Goal: Task Accomplishment & Management: Complete application form

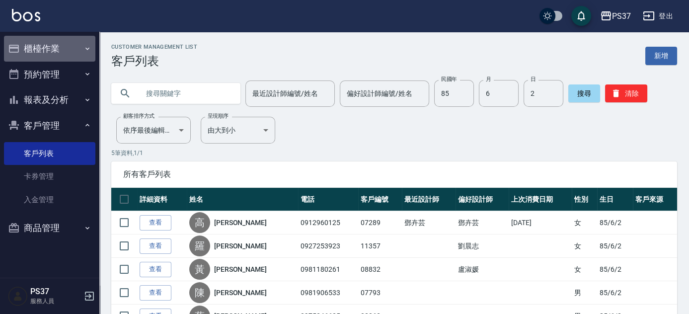
click at [78, 49] on button "櫃檯作業" at bounding box center [49, 49] width 91 height 26
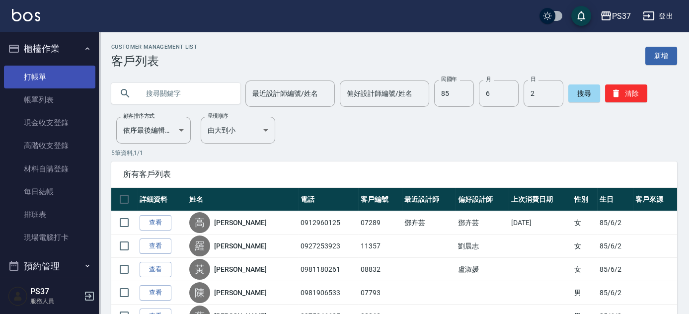
click at [80, 75] on link "打帳單" at bounding box center [49, 77] width 91 height 23
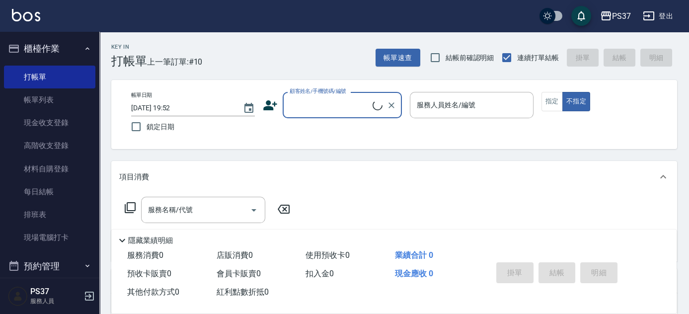
click at [340, 114] on div "顧客姓名/手機號碼/編號" at bounding box center [342, 105] width 119 height 26
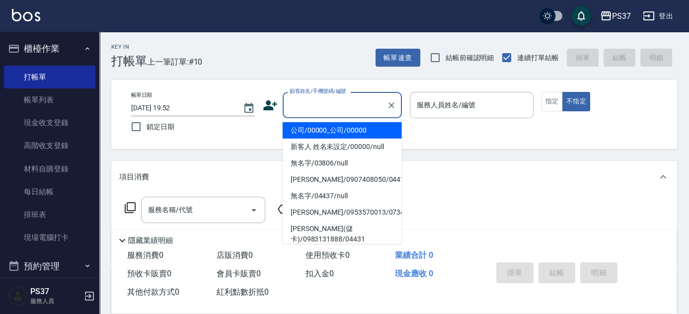
click at [336, 127] on li "公司/00000_公司/00000" at bounding box center [342, 130] width 119 height 16
type input "公司/00000_公司/00000"
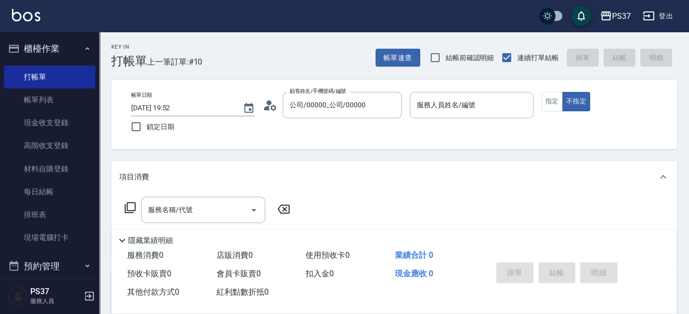
click at [436, 119] on p at bounding box center [472, 123] width 124 height 10
click at [442, 109] on input "服務人員姓名/編號" at bounding box center [471, 104] width 115 height 17
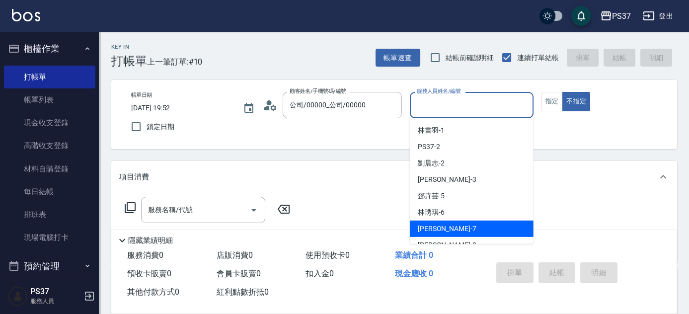
click at [463, 230] on div "[PERSON_NAME] -7" at bounding box center [472, 228] width 124 height 16
type input "[PERSON_NAME]-7"
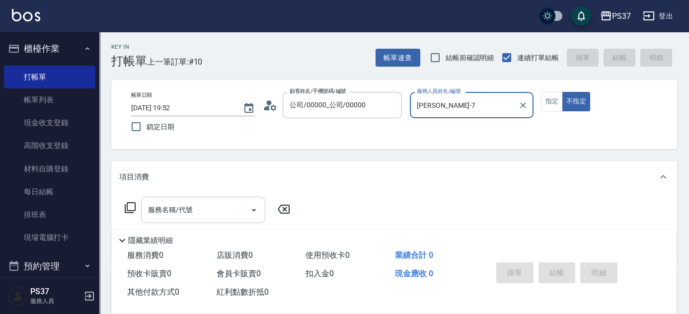
click at [214, 201] on input "服務名稱/代號" at bounding box center [195, 209] width 100 height 17
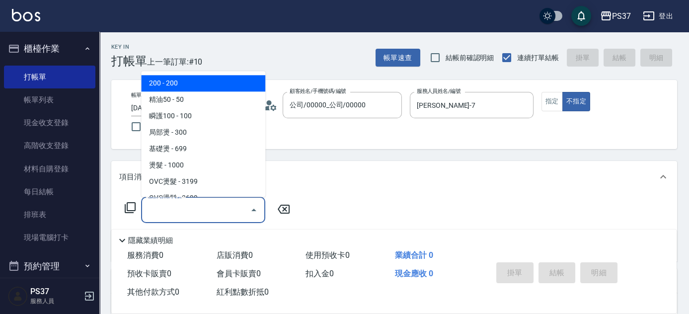
click at [227, 80] on span "200 - 200" at bounding box center [203, 83] width 124 height 16
type input "200(111)"
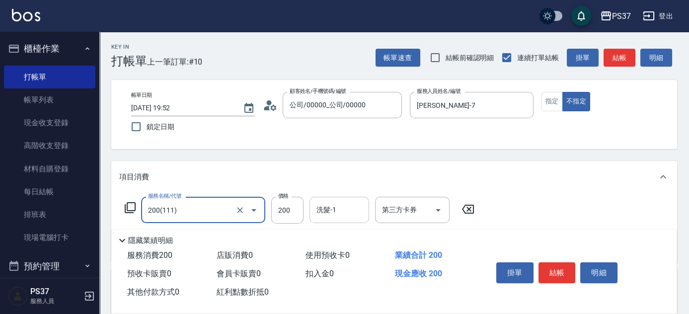
click at [326, 219] on div "洗髮-1" at bounding box center [339, 210] width 60 height 26
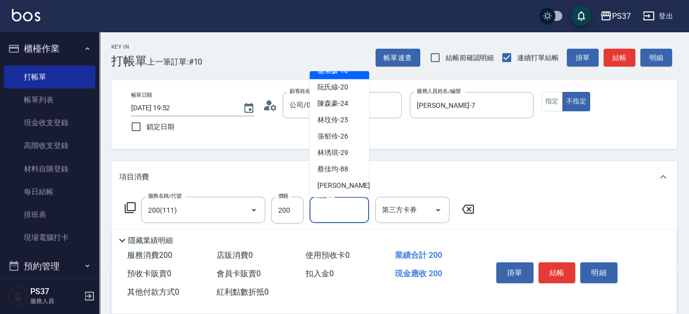
scroll to position [160, 0]
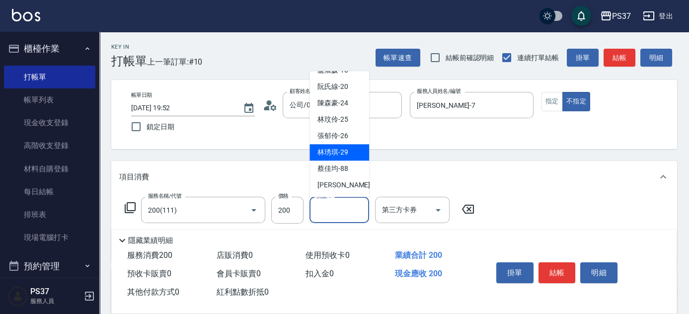
click at [344, 149] on span "[PERSON_NAME]-29" at bounding box center [332, 152] width 31 height 10
type input "林琇琪-29"
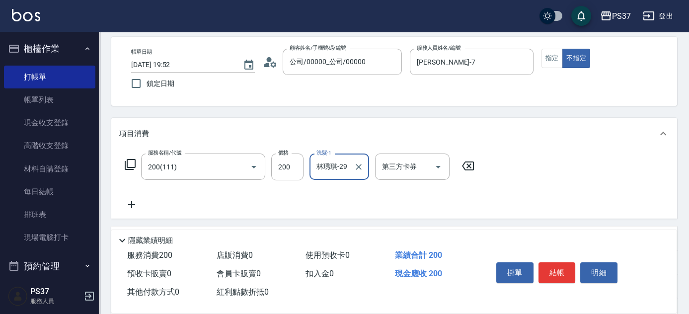
scroll to position [90, 0]
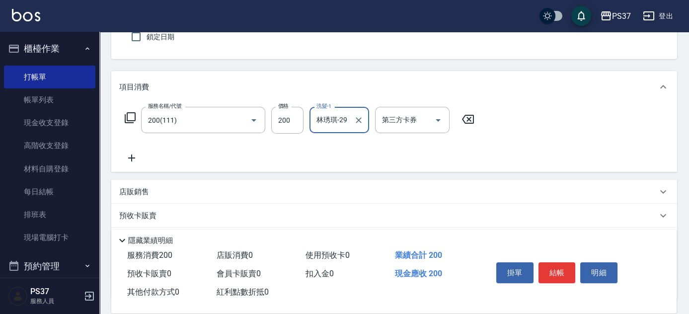
click at [132, 153] on icon at bounding box center [131, 158] width 25 height 12
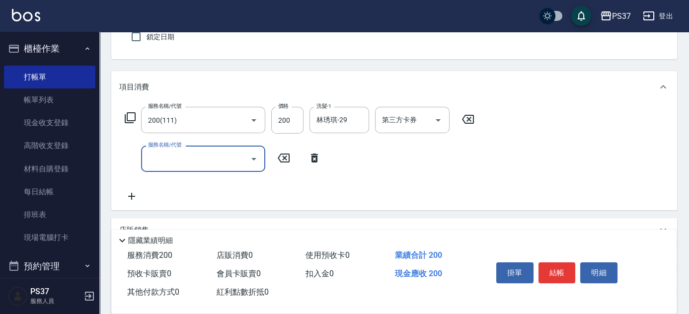
click at [181, 160] on input "服務名稱/代號" at bounding box center [195, 158] width 100 height 17
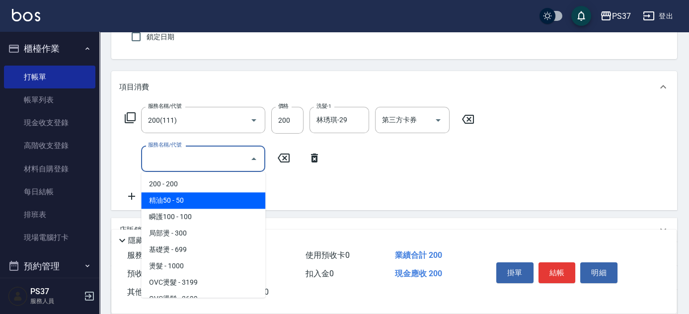
click at [198, 198] on span "精油50 - 50" at bounding box center [203, 200] width 124 height 16
type input "精油50(112)"
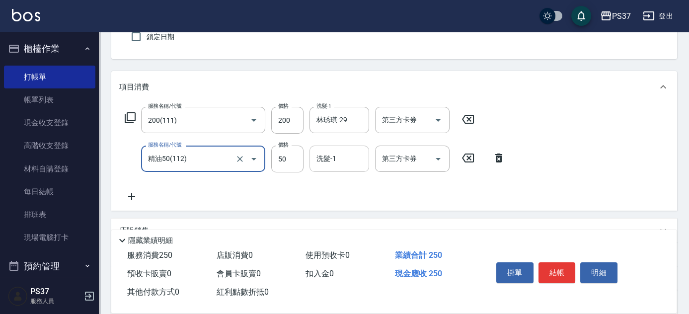
click at [341, 167] on div "洗髮-1" at bounding box center [339, 158] width 60 height 26
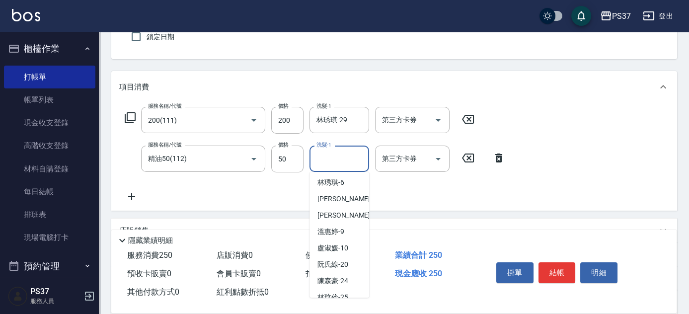
scroll to position [160, 0]
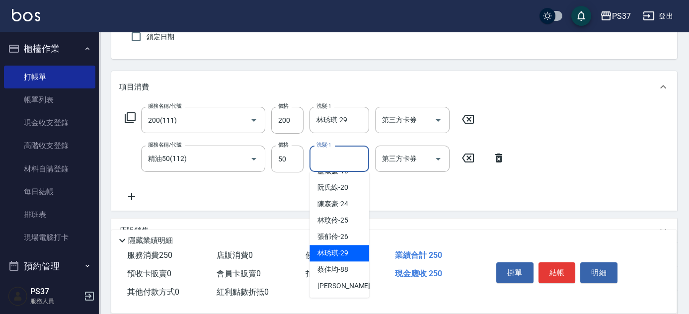
click at [346, 255] on span "[PERSON_NAME]-29" at bounding box center [332, 253] width 31 height 10
type input "林琇琪-29"
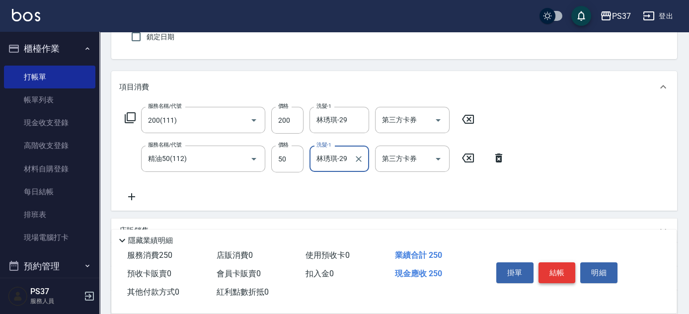
click at [547, 266] on button "結帳" at bounding box center [556, 272] width 37 height 21
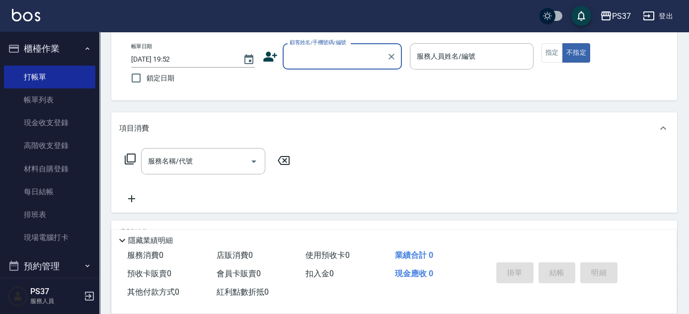
scroll to position [0, 0]
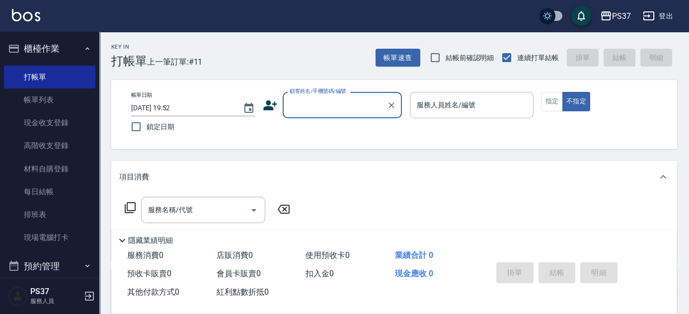
click at [349, 112] on input "顧客姓名/手機號碼/編號" at bounding box center [334, 104] width 95 height 17
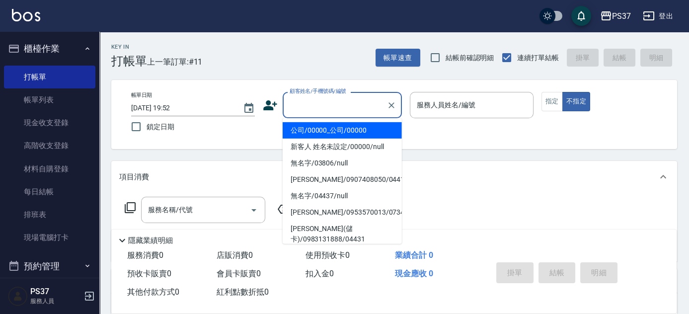
click at [352, 126] on li "公司/00000_公司/00000" at bounding box center [342, 130] width 119 height 16
type input "公司/00000_公司/00000"
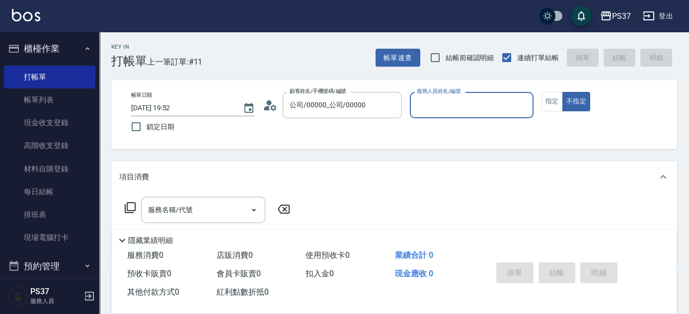
click at [454, 118] on div "服務人員姓名/編號" at bounding box center [472, 105] width 124 height 26
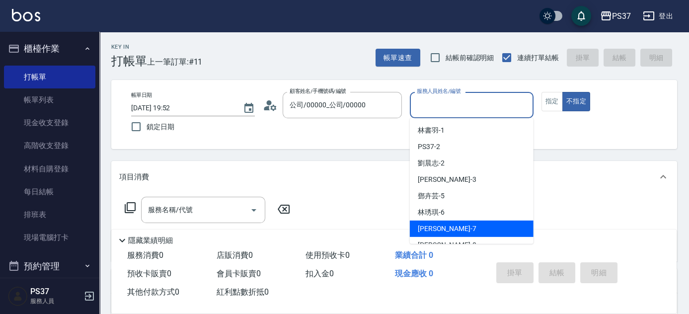
click at [458, 223] on div "[PERSON_NAME] -7" at bounding box center [472, 228] width 124 height 16
type input "[PERSON_NAME]-7"
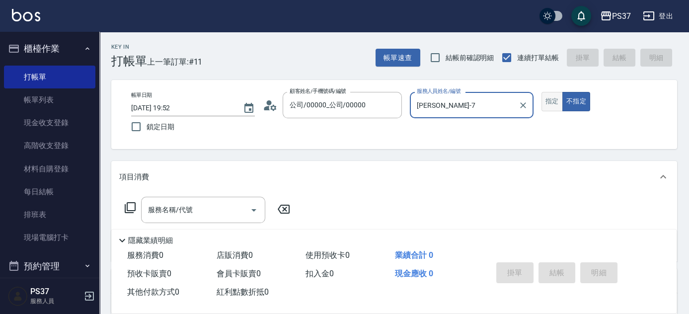
click at [554, 105] on button "指定" at bounding box center [551, 101] width 21 height 19
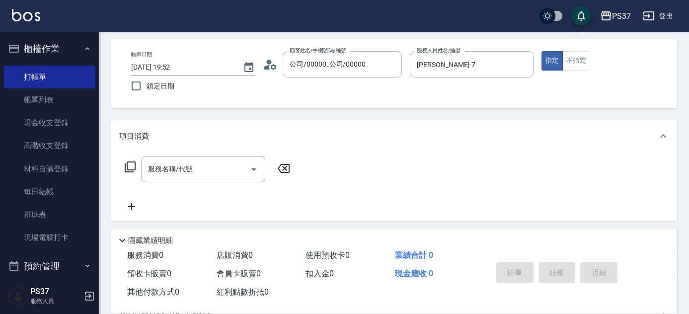
scroll to position [90, 0]
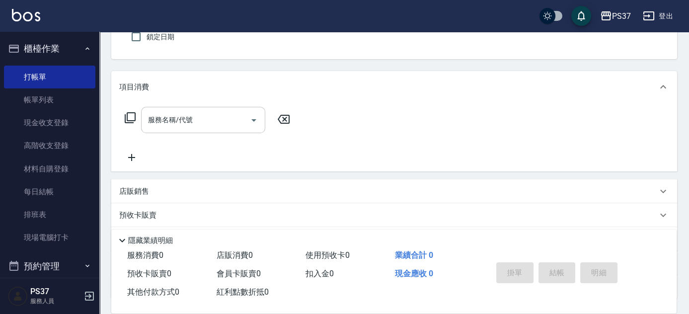
click at [203, 116] on input "服務名稱/代號" at bounding box center [195, 119] width 100 height 17
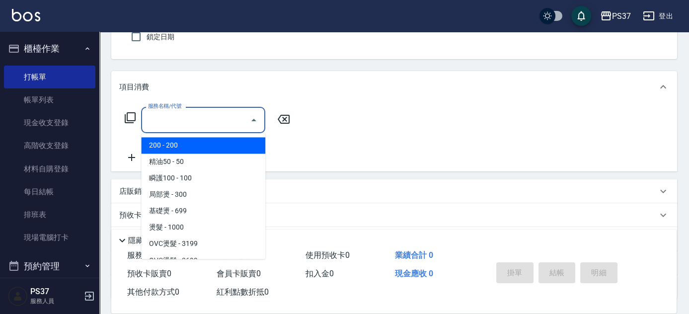
click at [198, 143] on span "200 - 200" at bounding box center [203, 145] width 124 height 16
type input "200(111)"
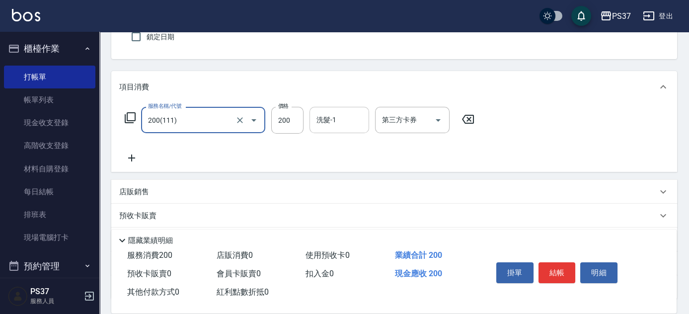
click at [356, 113] on input "洗髮-1" at bounding box center [339, 119] width 51 height 17
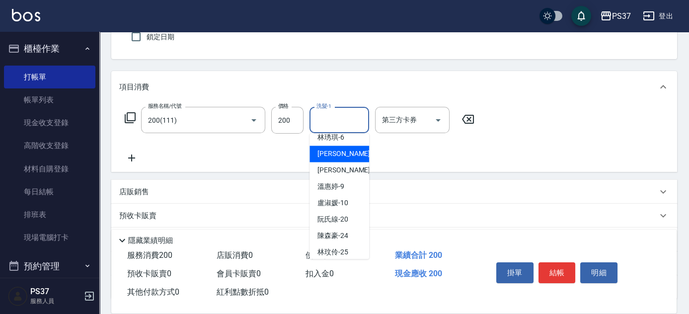
click at [349, 155] on div "[PERSON_NAME] -7" at bounding box center [339, 153] width 60 height 16
type input "[PERSON_NAME]-7"
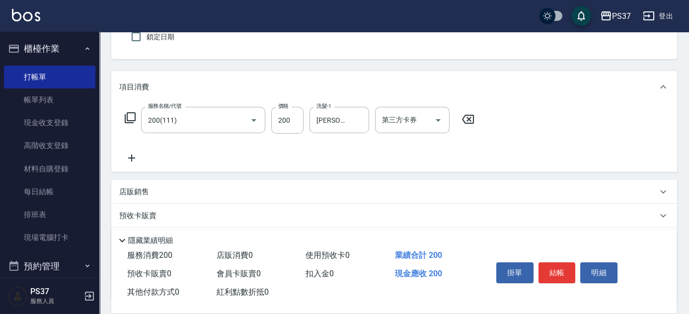
click at [130, 154] on icon at bounding box center [131, 158] width 25 height 12
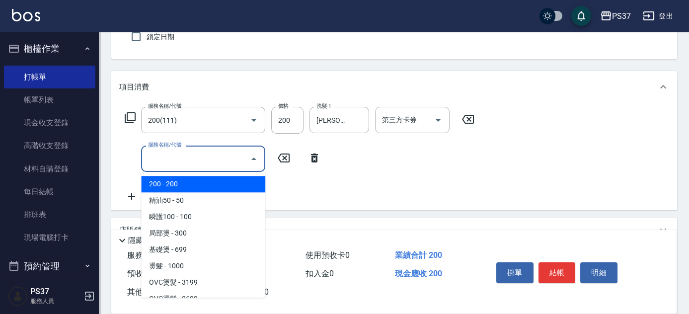
click at [169, 155] on input "服務名稱/代號" at bounding box center [195, 158] width 100 height 17
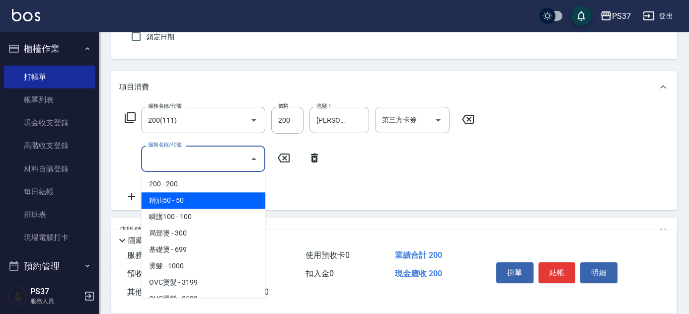
click at [200, 202] on span "精油50 - 50" at bounding box center [203, 200] width 124 height 16
type input "精油50(112)"
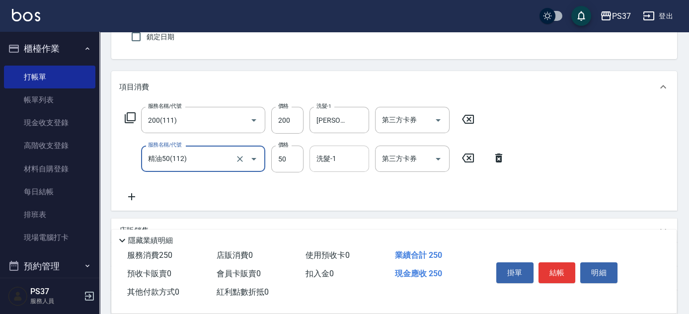
click at [327, 157] on input "洗髮-1" at bounding box center [339, 158] width 51 height 17
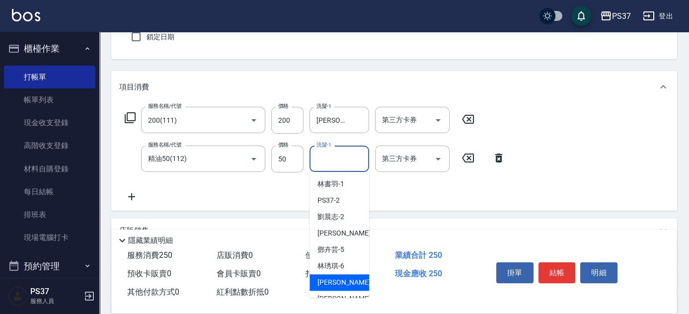
click at [335, 278] on span "[PERSON_NAME] -7" at bounding box center [346, 282] width 59 height 10
type input "[PERSON_NAME]-7"
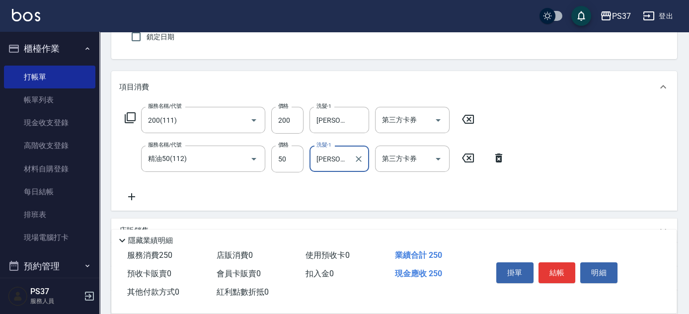
click at [127, 199] on icon at bounding box center [131, 197] width 25 height 12
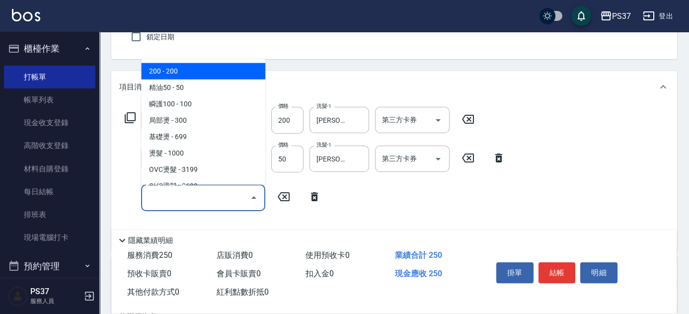
click at [183, 193] on input "服務名稱/代號" at bounding box center [195, 197] width 100 height 17
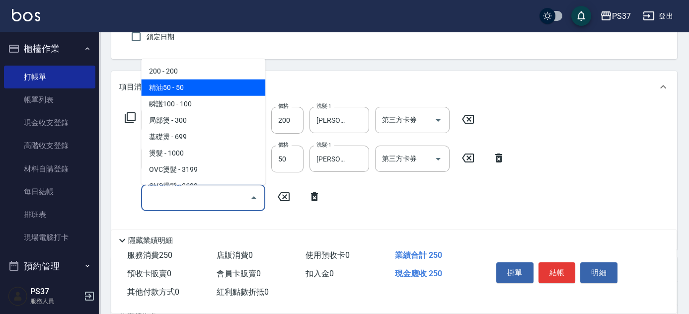
drag, startPoint x: 196, startPoint y: 94, endPoint x: 199, endPoint y: 100, distance: 6.5
click at [196, 95] on ul "200 - 200 精油50 - 50 瞬護100 - 100 局部燙 - 300 基礎燙 - 699 燙髮 - 1000 OVC燙髮 - 3199 OVC燙…" at bounding box center [203, 122] width 124 height 126
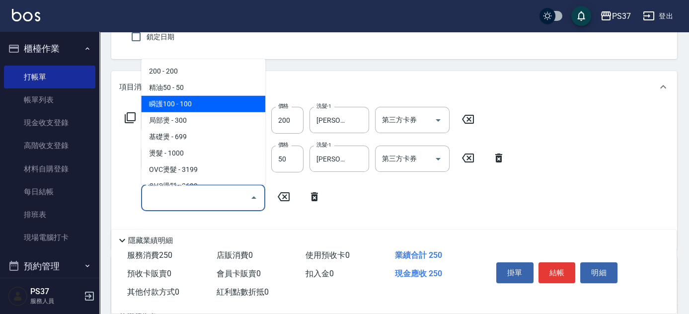
click at [197, 102] on span "瞬護100 - 100" at bounding box center [203, 104] width 124 height 16
type input "瞬護100(113)"
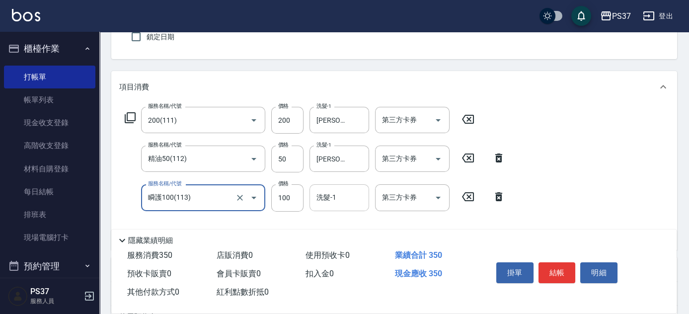
click at [348, 204] on input "洗髮-1" at bounding box center [339, 197] width 51 height 17
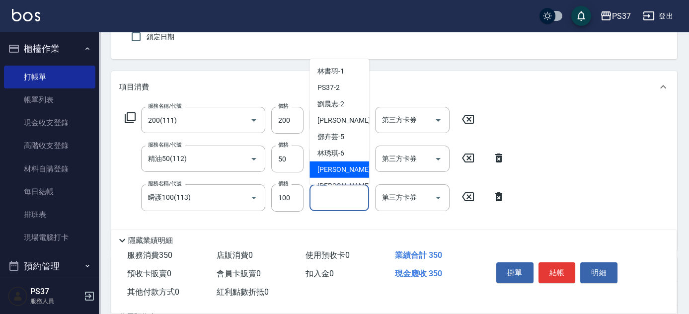
click at [337, 166] on span "[PERSON_NAME] -7" at bounding box center [346, 169] width 59 height 10
type input "[PERSON_NAME]-7"
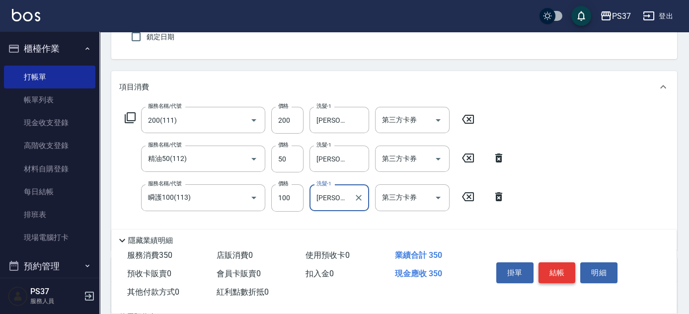
click at [559, 271] on button "結帳" at bounding box center [556, 272] width 37 height 21
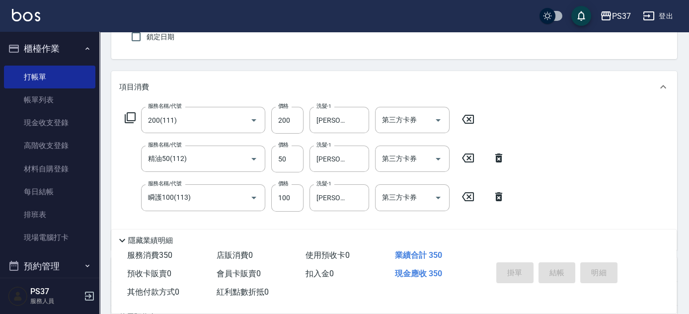
type input "[DATE] 19:53"
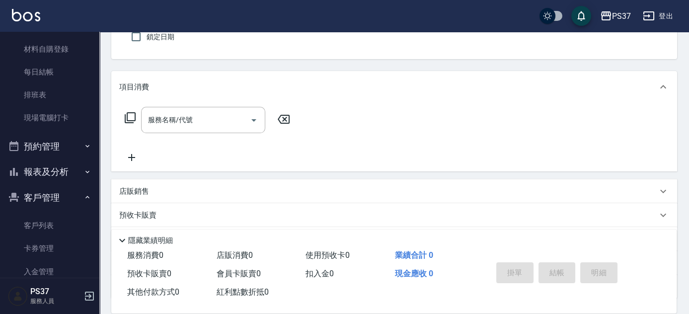
scroll to position [135, 0]
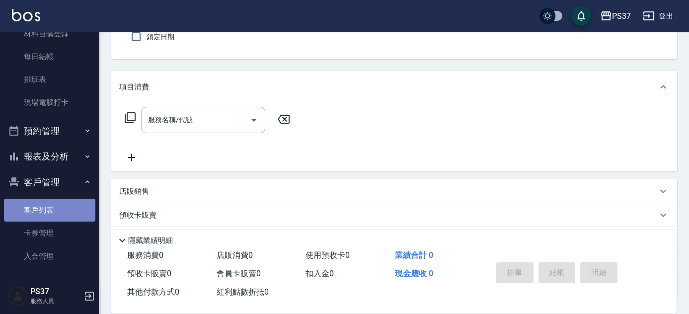
click at [69, 204] on link "客戶列表" at bounding box center [49, 210] width 91 height 23
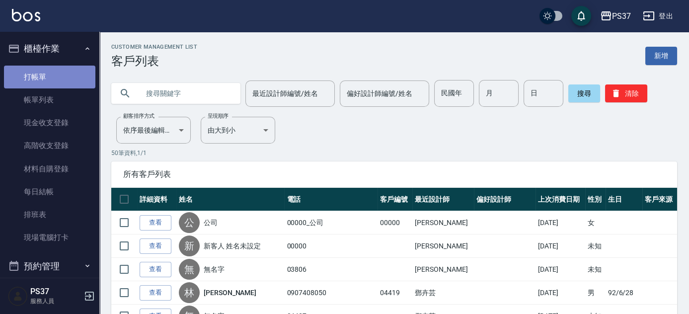
click at [67, 79] on link "打帳單" at bounding box center [49, 77] width 91 height 23
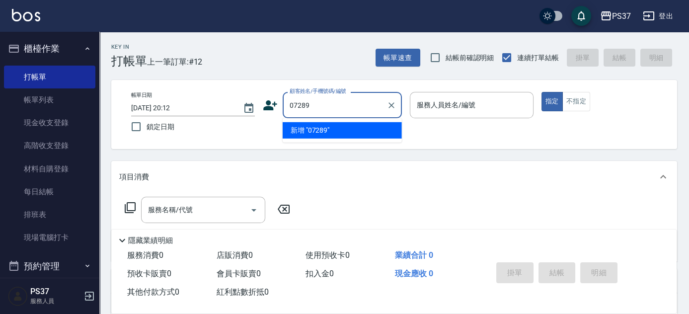
type input "07289"
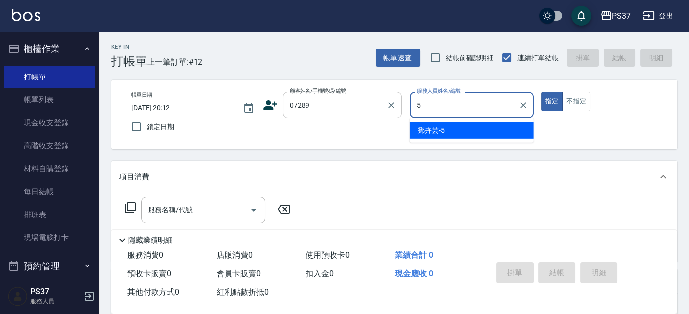
type input "鄧卉芸-5"
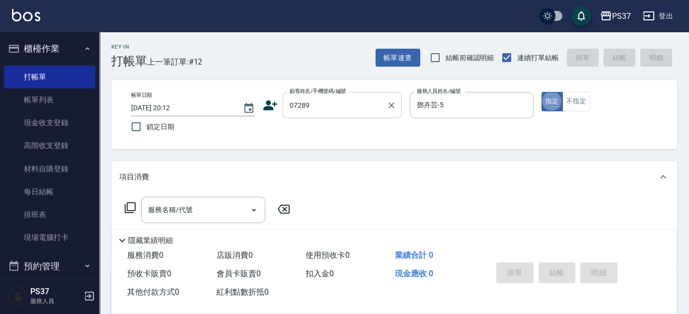
type button "true"
type input "[PERSON_NAME]/0912960125/07289"
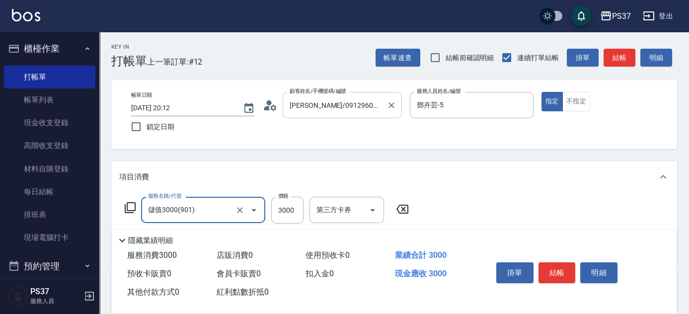
type input "儲值3000(901)"
type input "1000"
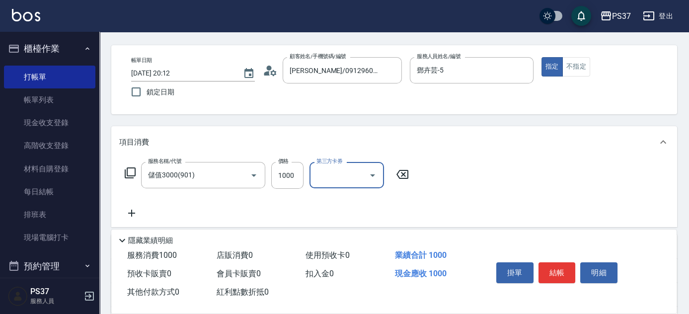
scroll to position [90, 0]
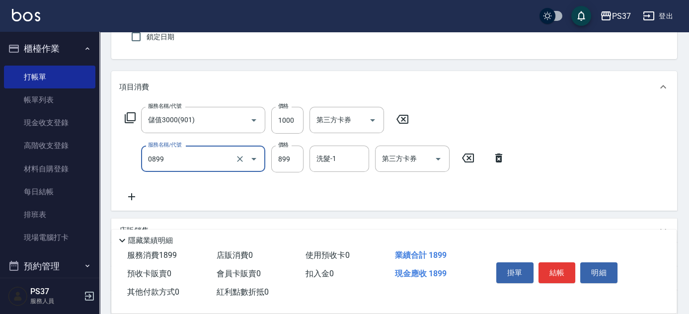
type input "排毒SPA(0899)"
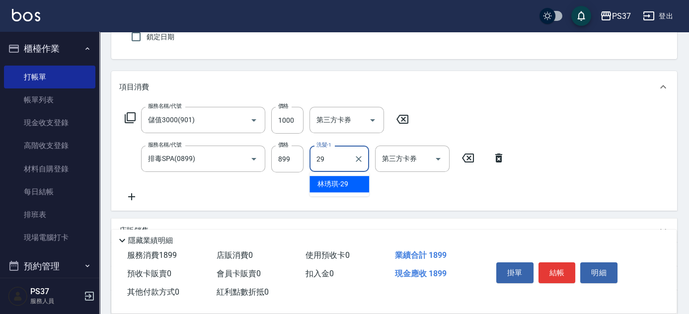
type input "2"
type input "林書羽-1"
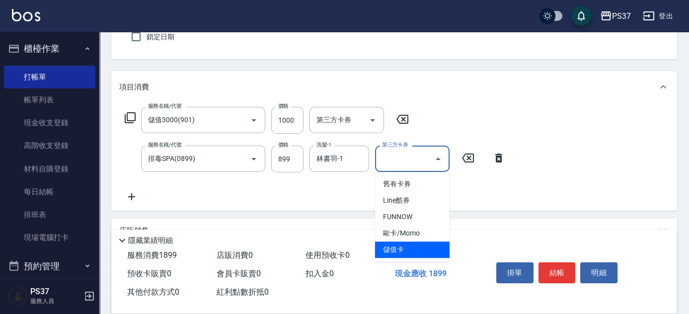
type input "儲值卡"
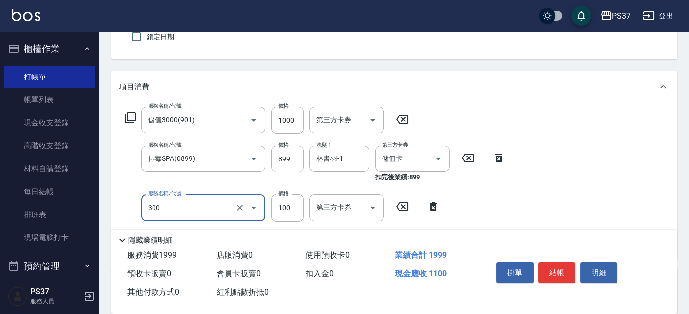
type input "剪髮(300)"
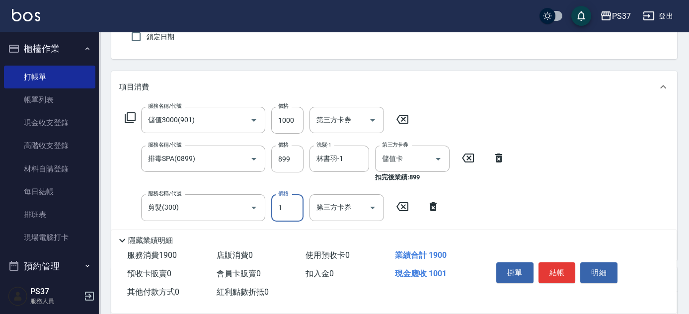
type input "1"
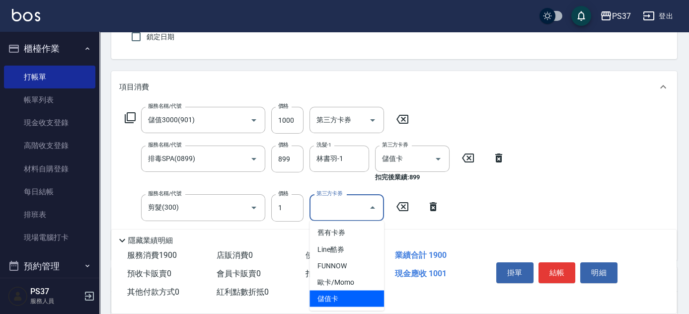
type input "儲值卡"
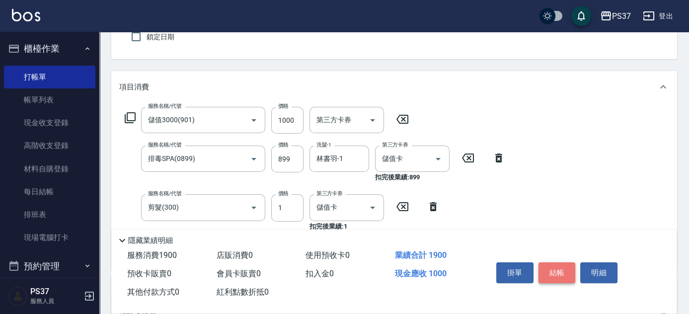
click at [559, 269] on button "結帳" at bounding box center [556, 272] width 37 height 21
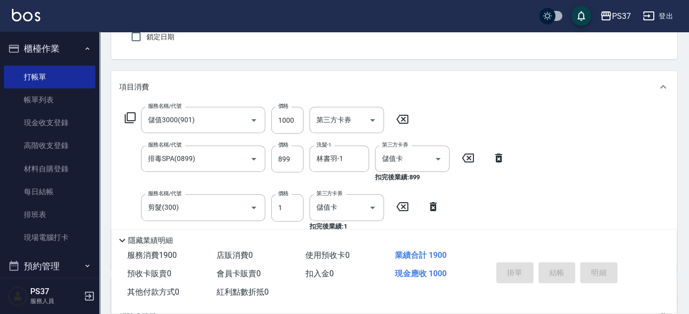
type input "[DATE] 20:13"
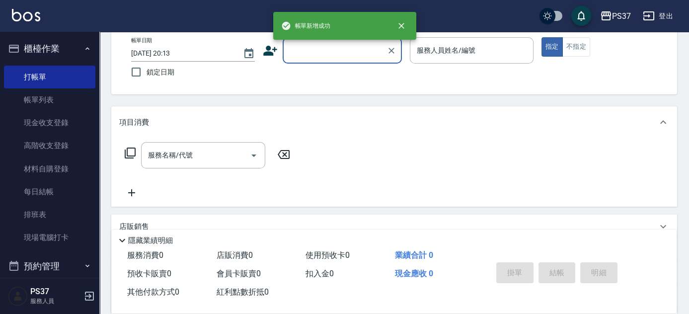
scroll to position [0, 0]
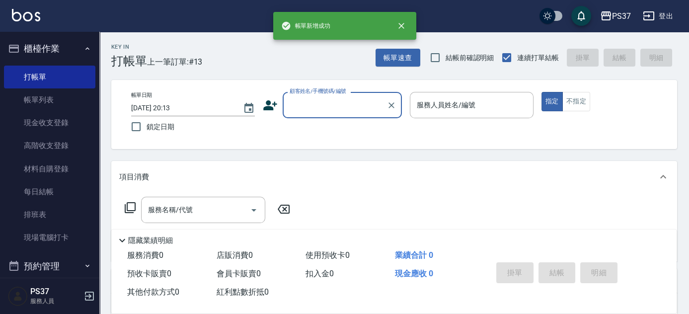
click at [348, 110] on input "顧客姓名/手機號碼/編號" at bounding box center [334, 104] width 95 height 17
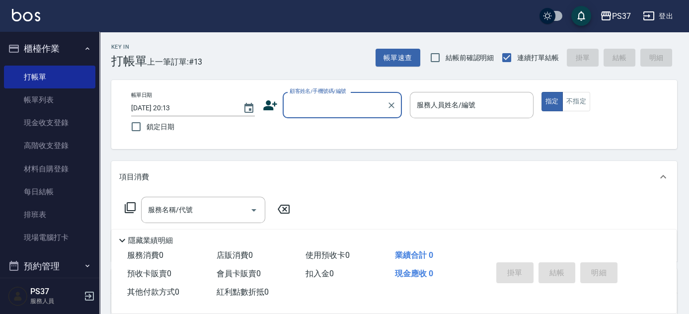
click at [345, 106] on input "顧客姓名/手機號碼/編號" at bounding box center [334, 104] width 95 height 17
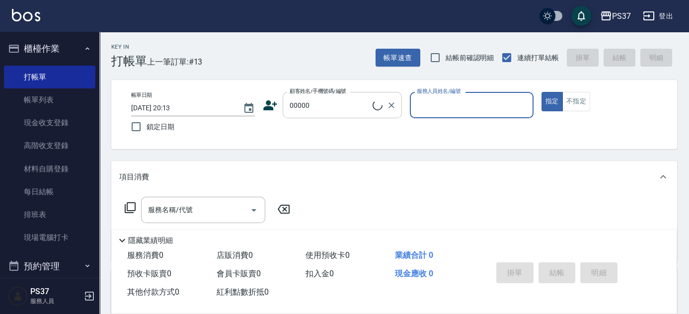
type input "新客人 姓名未設定/00000/null"
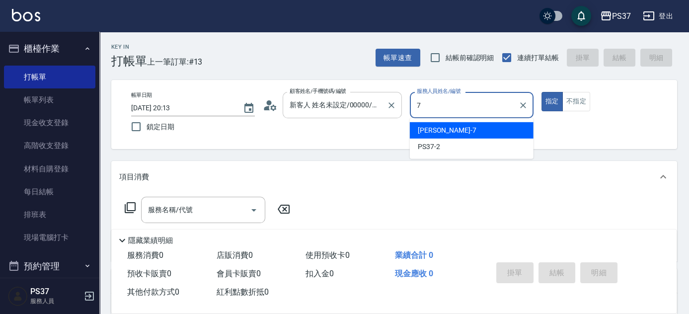
type input "[PERSON_NAME]-7"
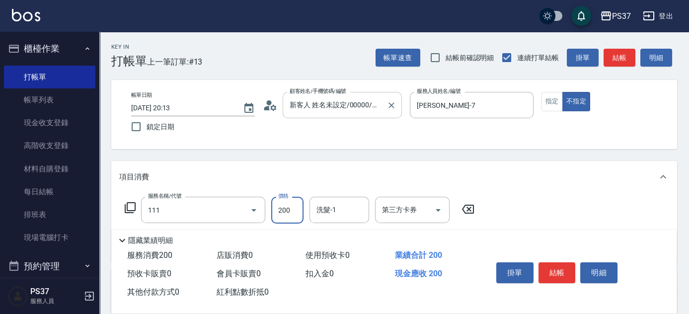
type input "200(111)"
type input "100"
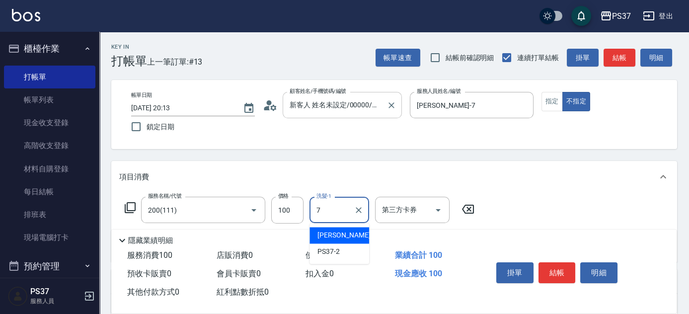
type input "[PERSON_NAME]-7"
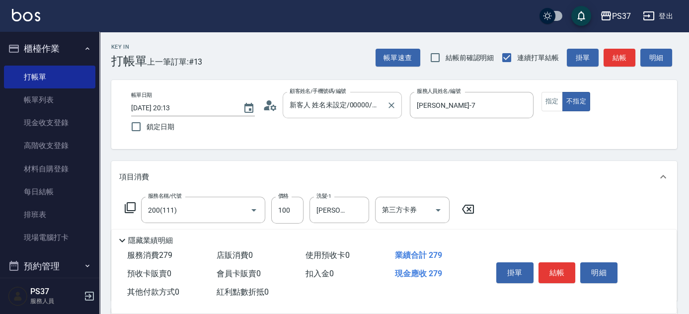
type input "剪髮(305)"
type input "180"
click at [559, 270] on button "結帳" at bounding box center [556, 272] width 37 height 21
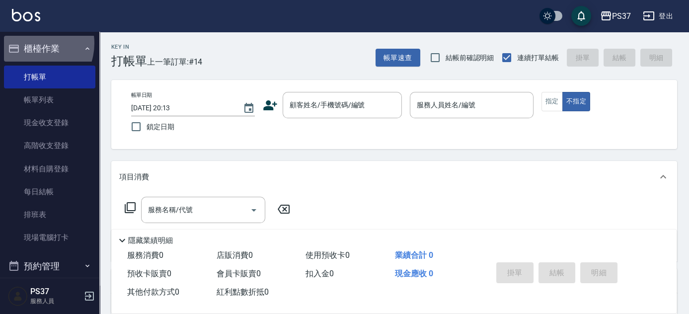
click at [31, 43] on button "櫃檯作業" at bounding box center [49, 49] width 91 height 26
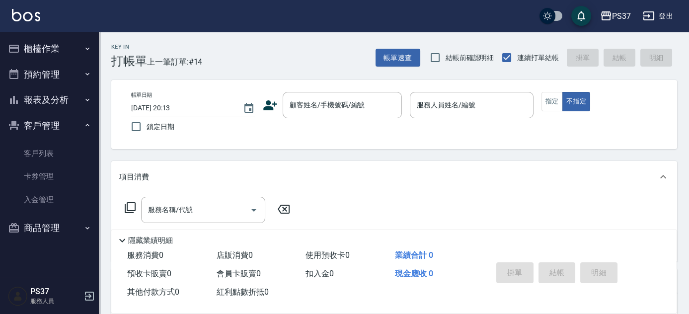
click at [52, 102] on button "報表及分析" at bounding box center [49, 100] width 91 height 26
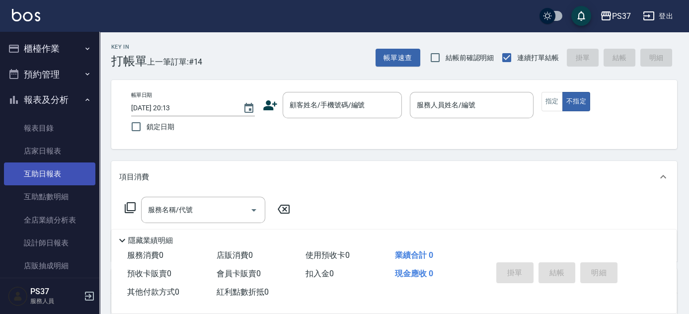
click at [43, 170] on link "互助日報表" at bounding box center [49, 173] width 91 height 23
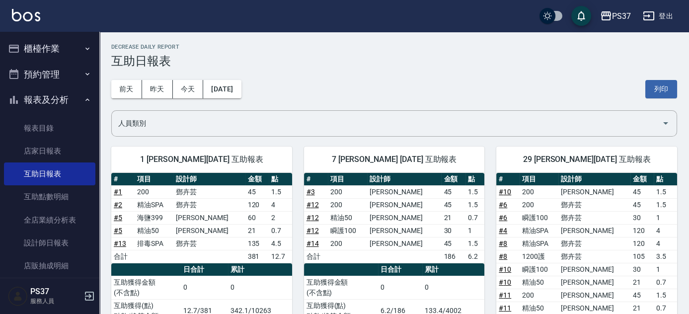
click at [42, 100] on button "報表及分析" at bounding box center [49, 100] width 91 height 26
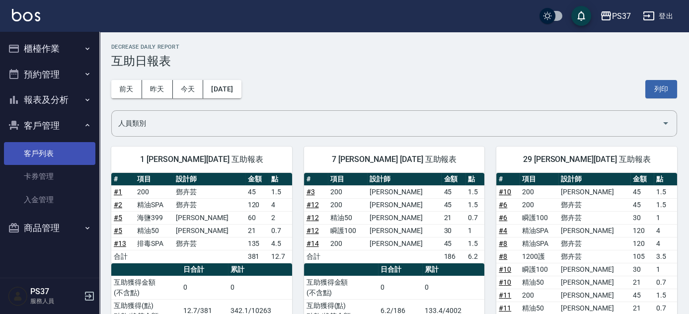
click at [52, 148] on link "客戶列表" at bounding box center [49, 153] width 91 height 23
